Goal: Task Accomplishment & Management: Manage account settings

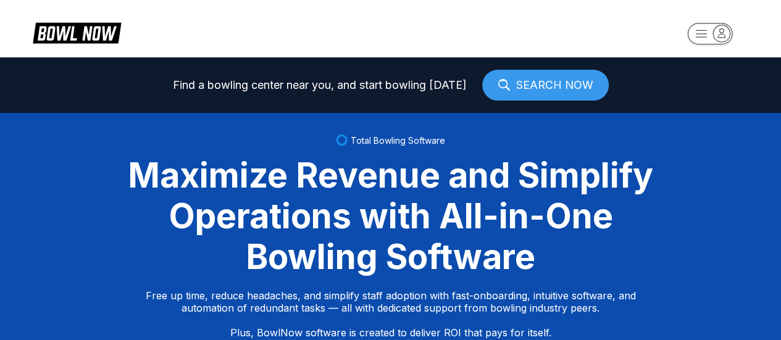
click at [732, 30] on icon "button" at bounding box center [710, 34] width 68 height 25
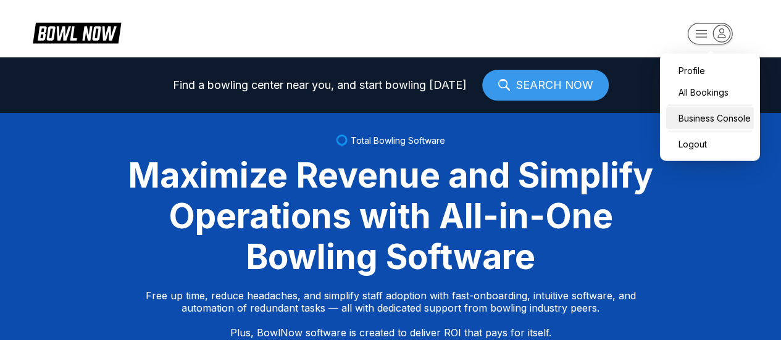
click at [684, 124] on div "Business Console" at bounding box center [710, 118] width 88 height 22
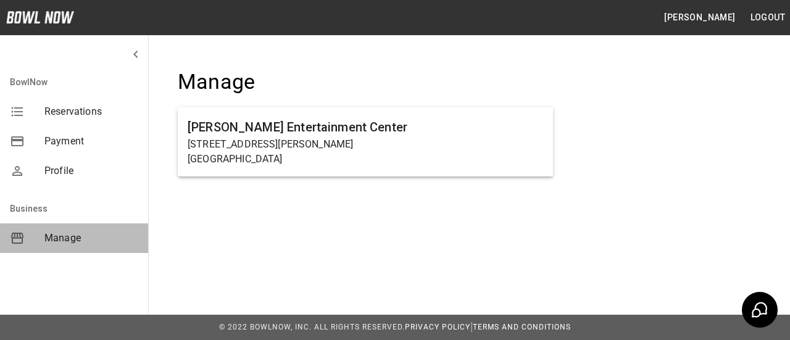
click at [62, 233] on span "Manage" at bounding box center [91, 238] width 94 height 15
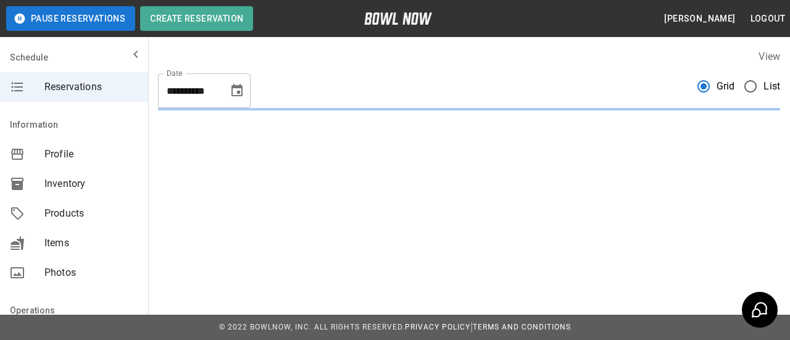
click at [250, 84] on div "**********" at bounding box center [204, 90] width 93 height 35
click at [243, 89] on icon "Choose date, selected date is Sep 16, 2025" at bounding box center [237, 90] width 15 height 15
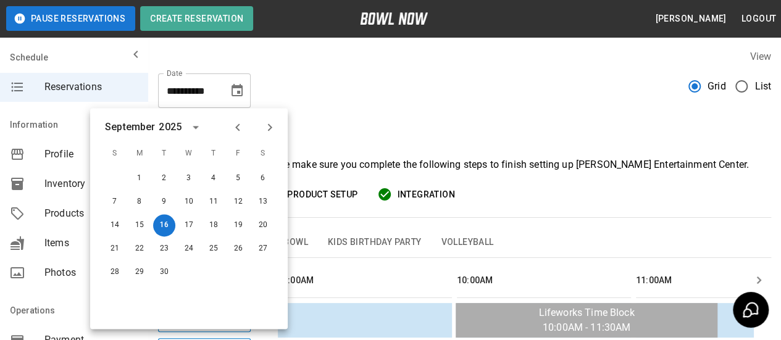
scroll to position [0, 1432]
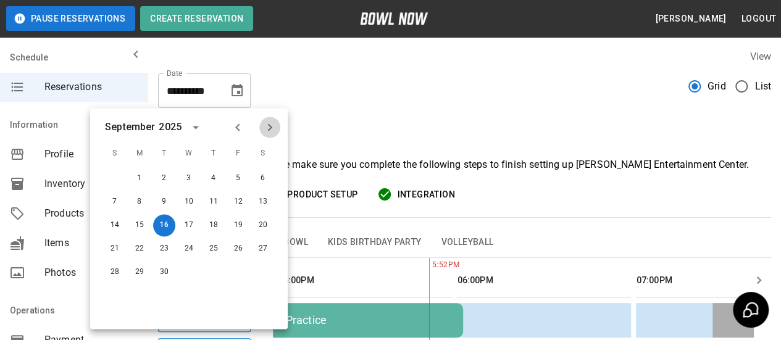
click at [271, 130] on icon "Next month" at bounding box center [269, 127] width 15 height 15
drag, startPoint x: 112, startPoint y: 252, endPoint x: 417, endPoint y: 136, distance: 326.4
click at [112, 252] on button "19" at bounding box center [115, 249] width 22 height 22
click at [113, 250] on button "19" at bounding box center [115, 249] width 22 height 22
type input "**********"
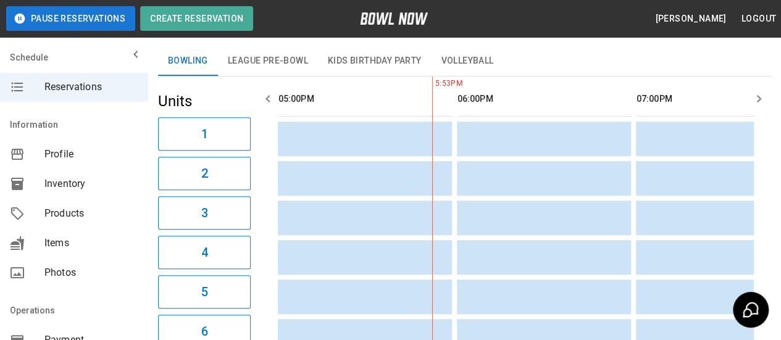
scroll to position [123, 0]
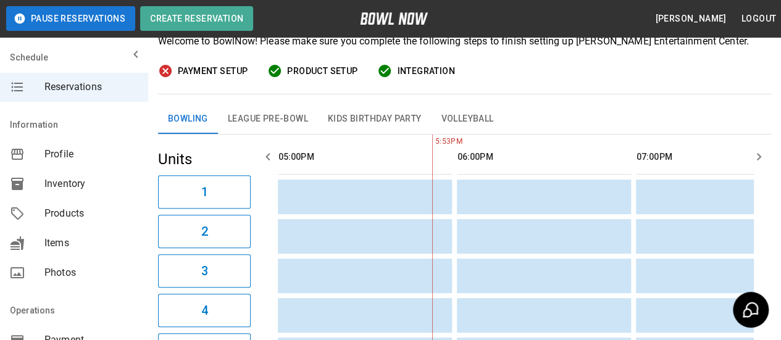
click at [755, 156] on icon "button" at bounding box center [758, 156] width 15 height 15
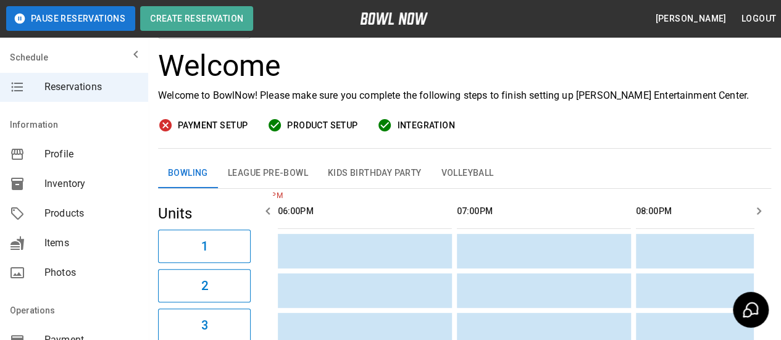
scroll to position [0, 0]
